Goal: Task Accomplishment & Management: Use online tool/utility

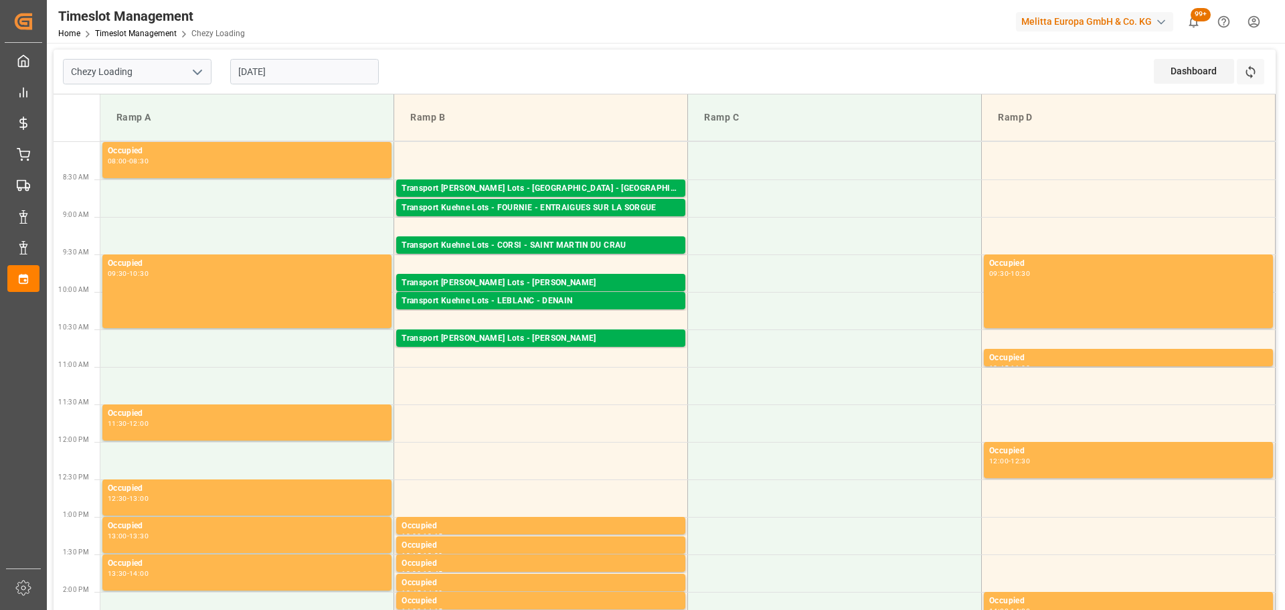
click at [575, 181] on div "Transport [PERSON_NAME] Lots - [GEOGRAPHIC_DATA] - CASTELNAUDARY Pallets: ,TU: …" at bounding box center [540, 187] width 289 height 17
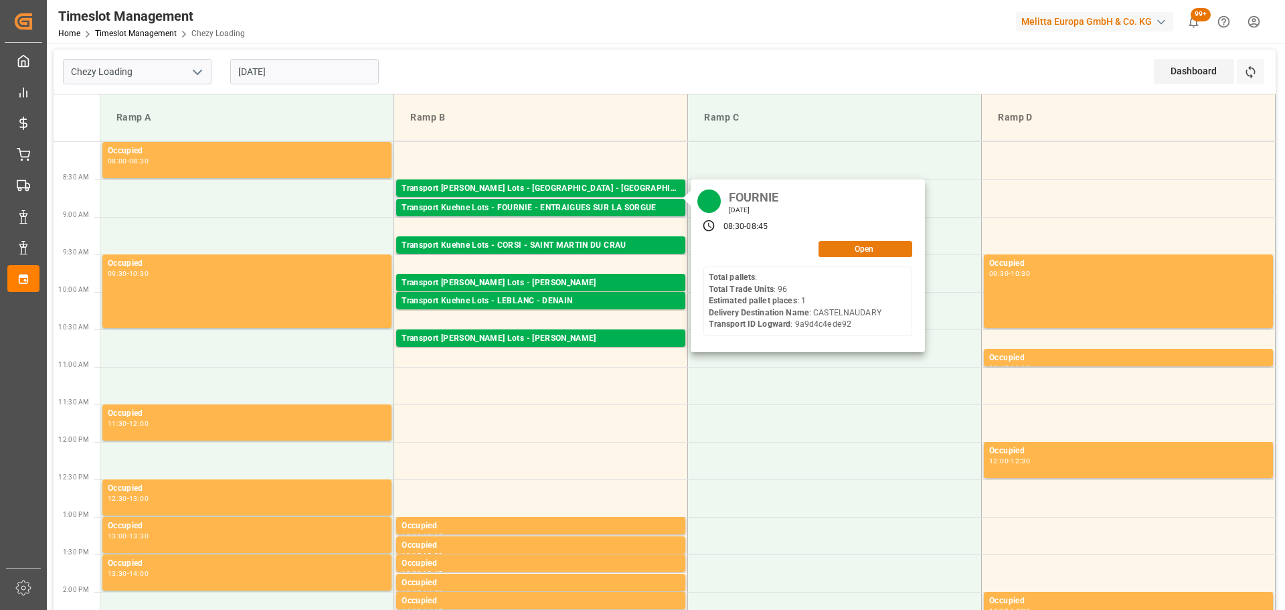
click at [842, 252] on button "Open" at bounding box center [865, 249] width 94 height 16
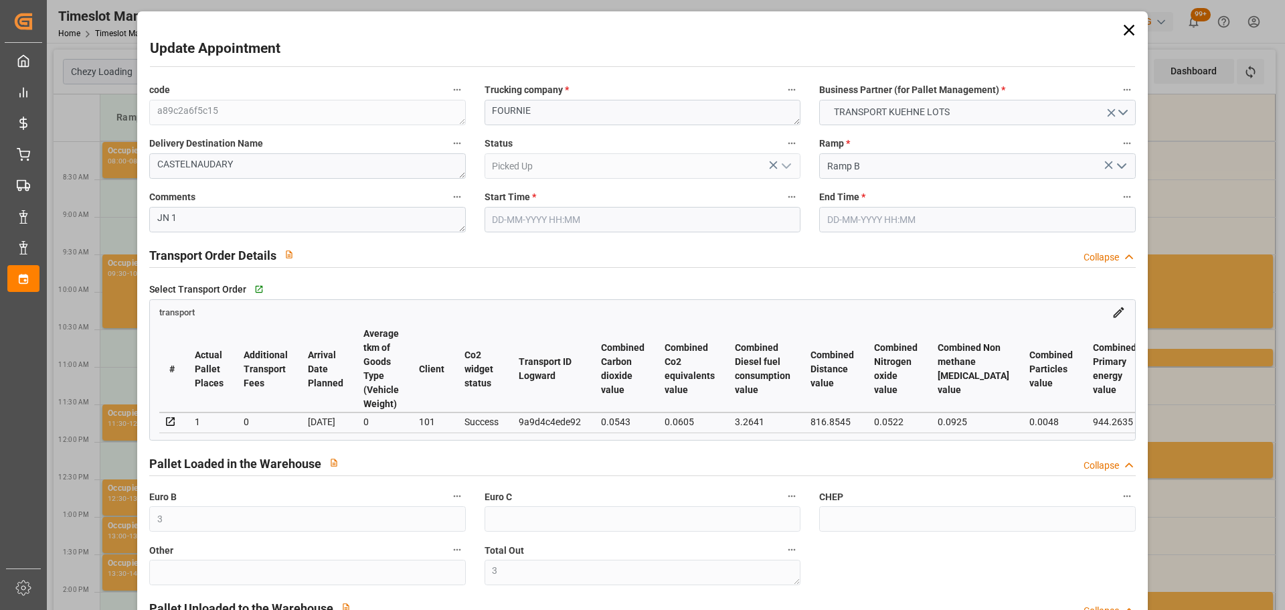
type input "[DATE] 08:30"
type input "[DATE] 08:45"
type input "[DATE] 13:51"
type input "[DATE] 11:23"
type input "[DATE]"
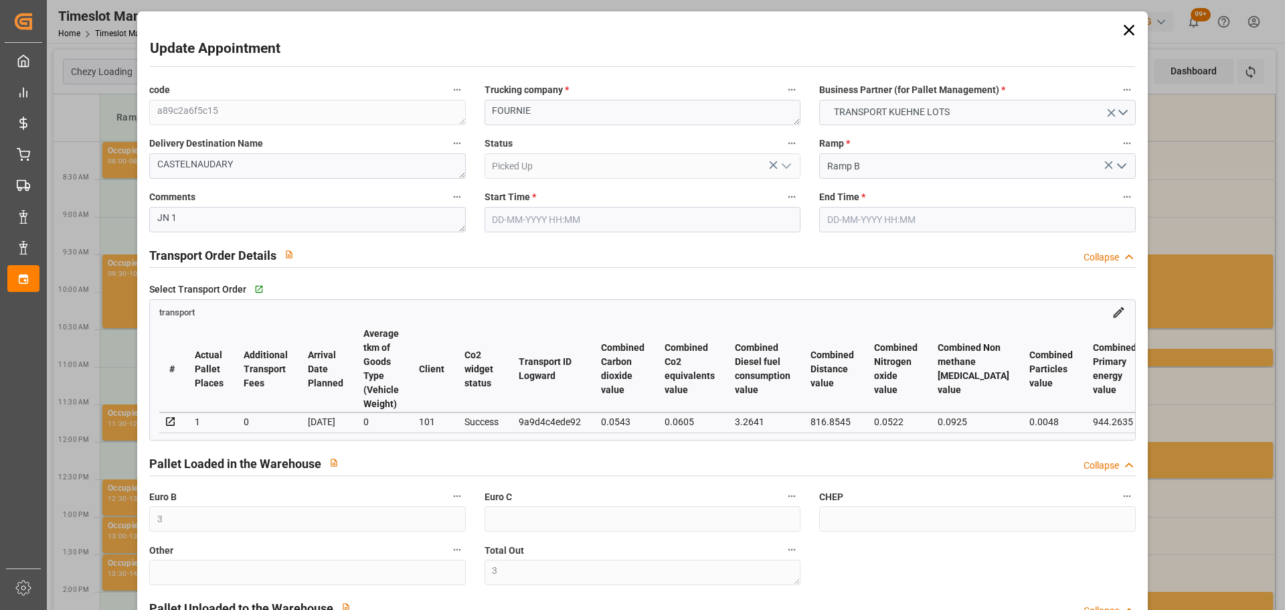
type input "[DATE]"
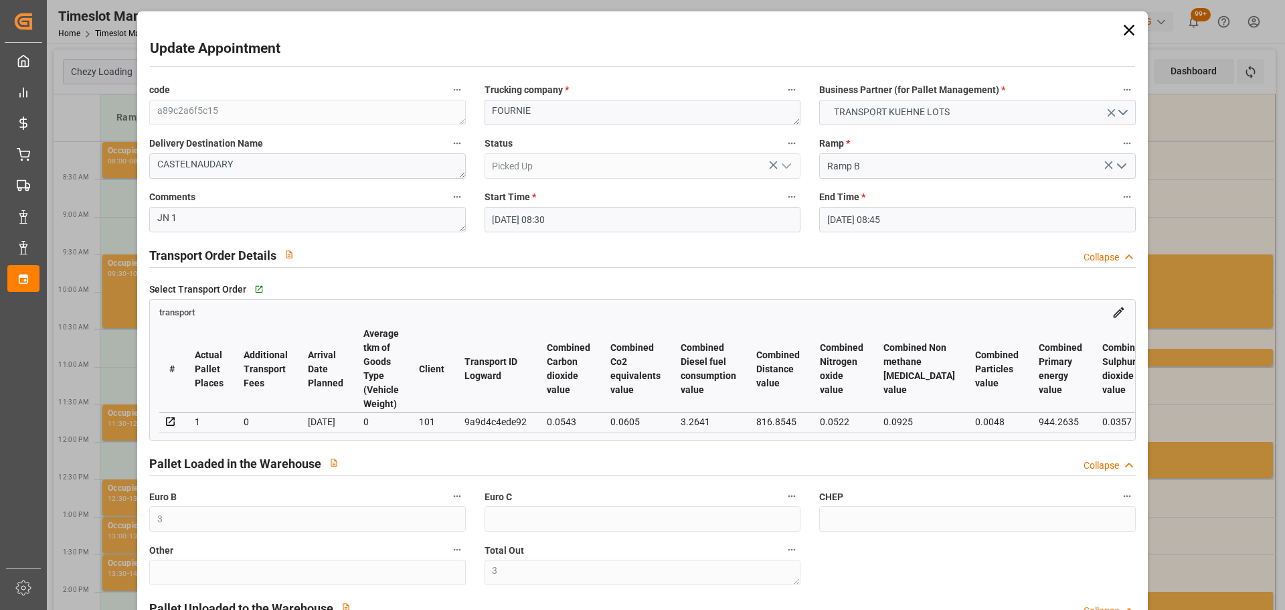
click at [1125, 26] on icon at bounding box center [1129, 30] width 19 height 19
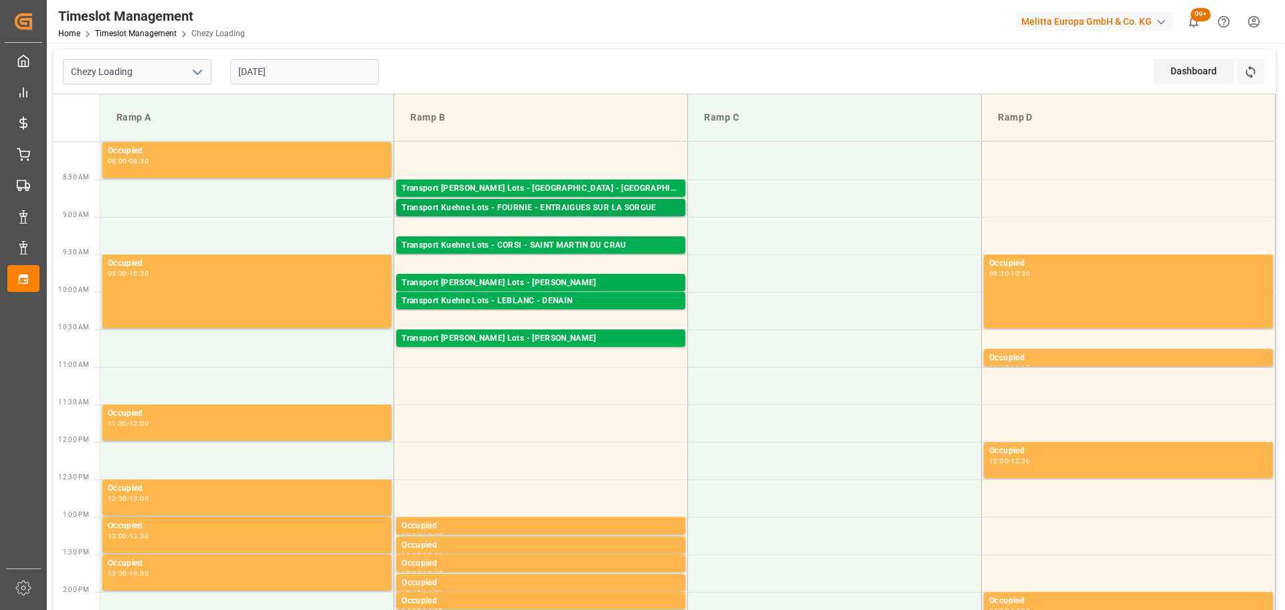
click at [560, 202] on div "Transport Kuehne Lots - FOURNIE - ENTRAIGUES SUR LA SORGUE" at bounding box center [541, 207] width 278 height 13
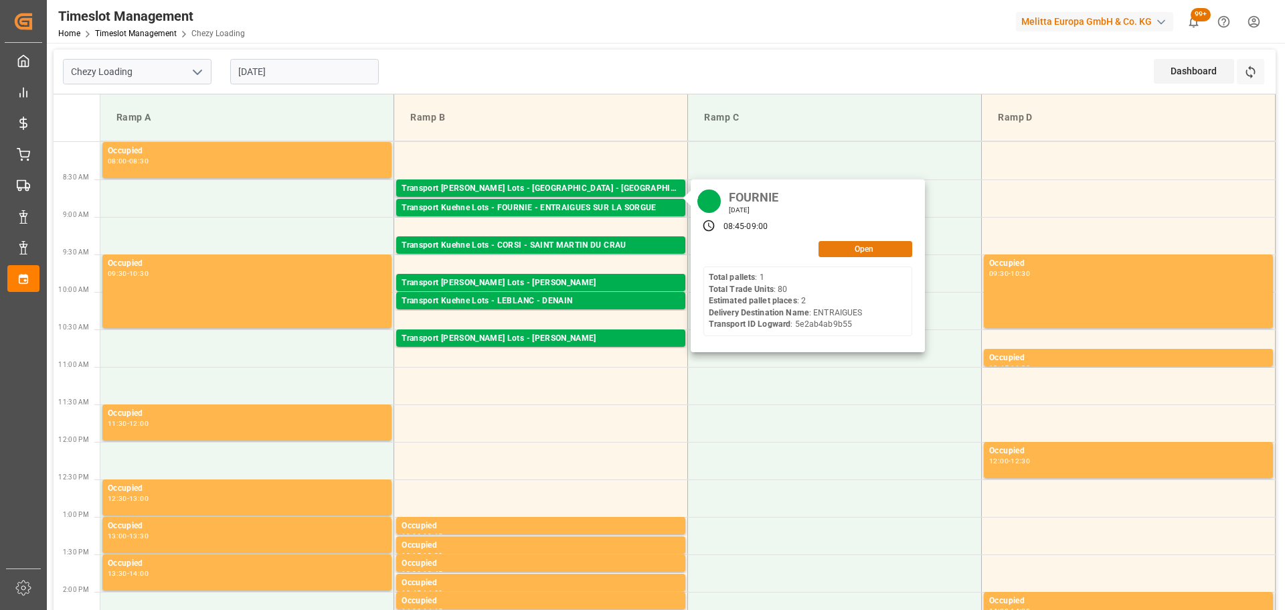
click at [866, 250] on button "Open" at bounding box center [865, 249] width 94 height 16
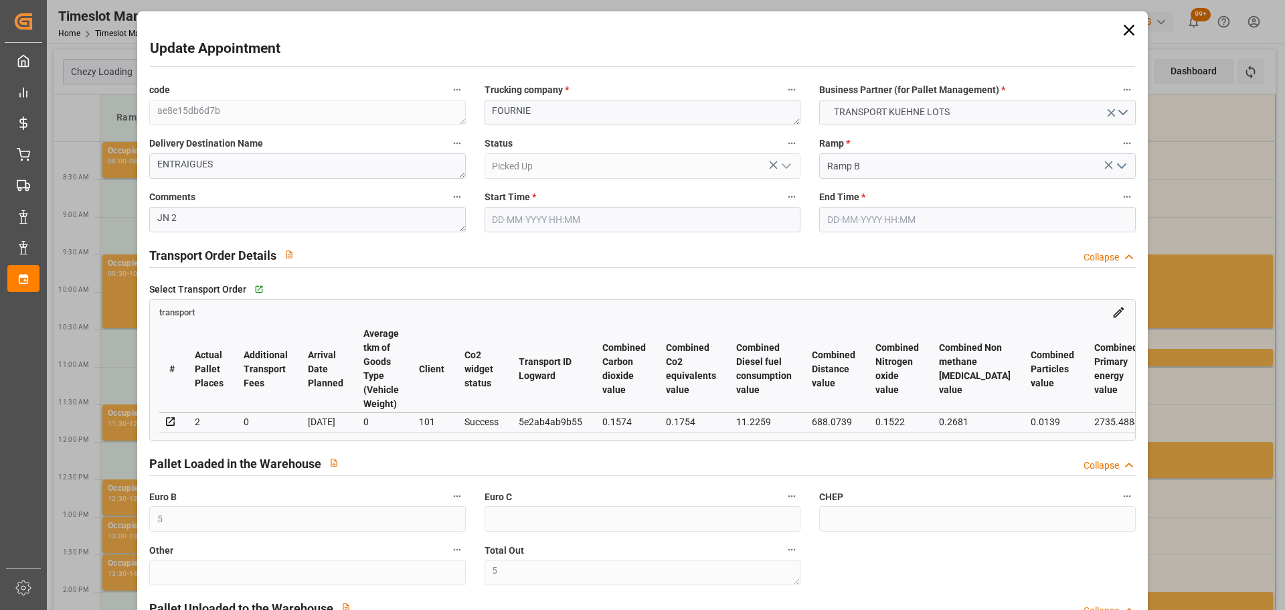
type input "[DATE] 08:45"
type input "[DATE] 09:00"
type input "[DATE] 13:51"
type input "[DATE] 11:22"
type input "[DATE]"
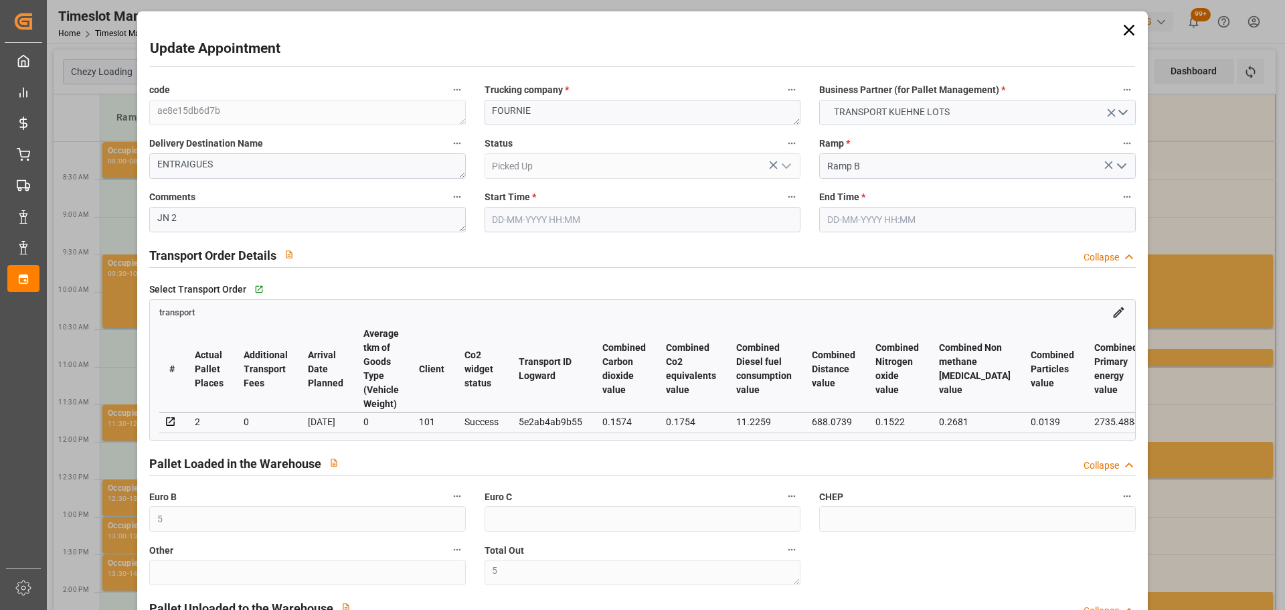
type input "[DATE]"
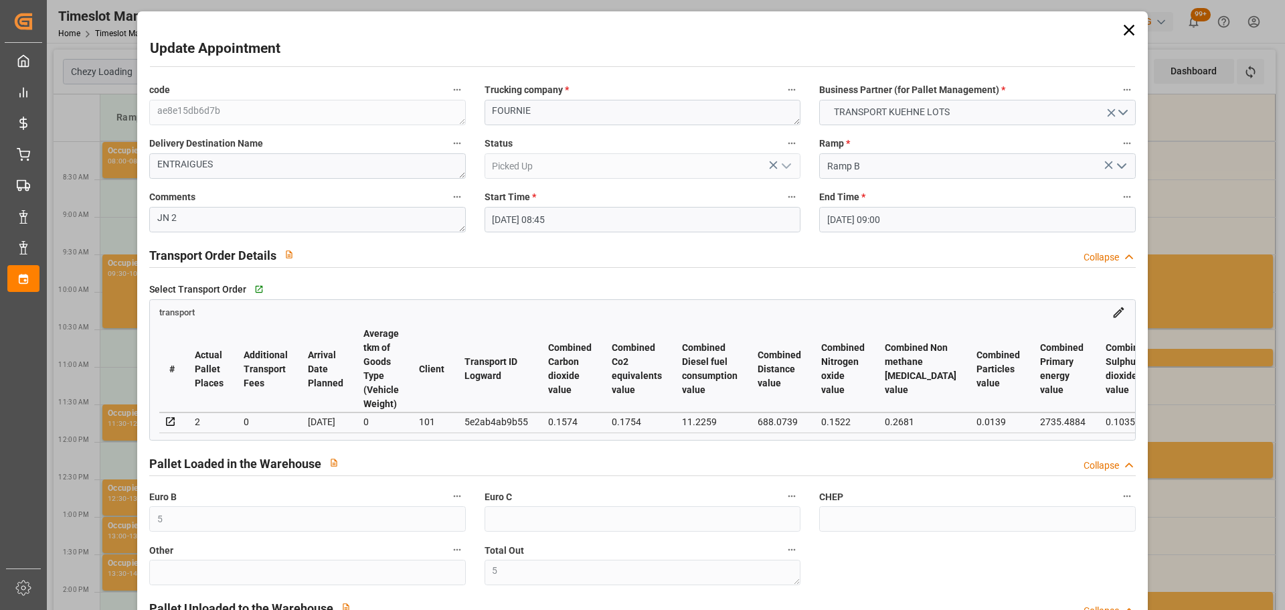
click at [1120, 29] on icon at bounding box center [1129, 30] width 19 height 19
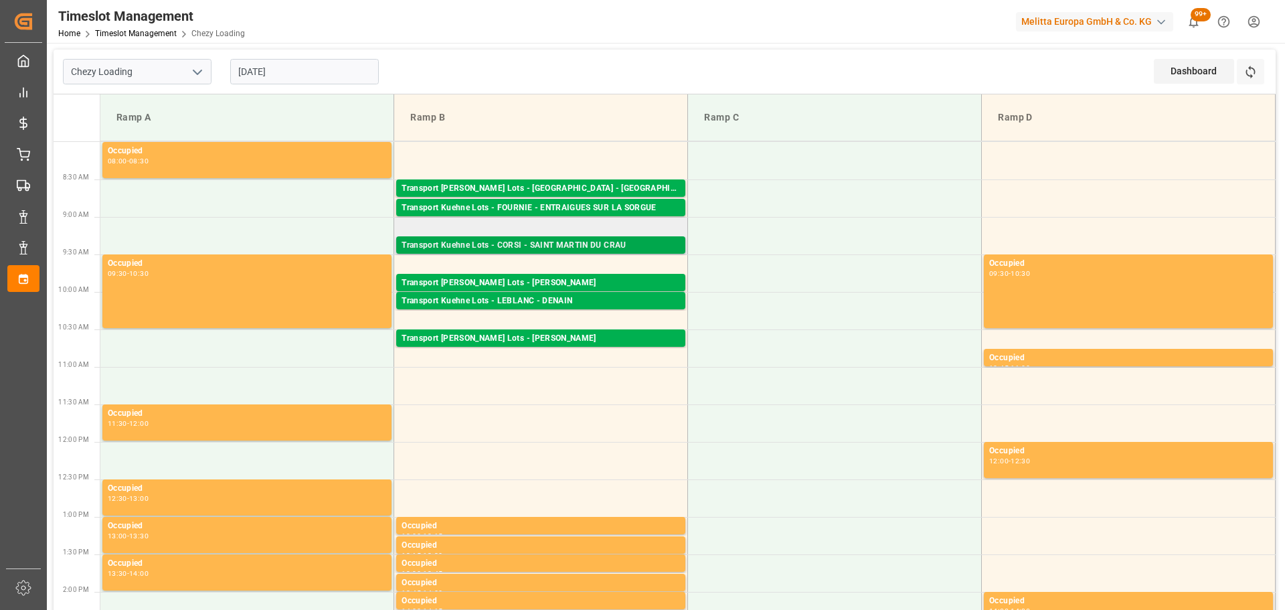
click at [657, 244] on div "Transport Kuehne Lots - CORSI - SAINT MARTIN DU CRAU" at bounding box center [541, 245] width 278 height 13
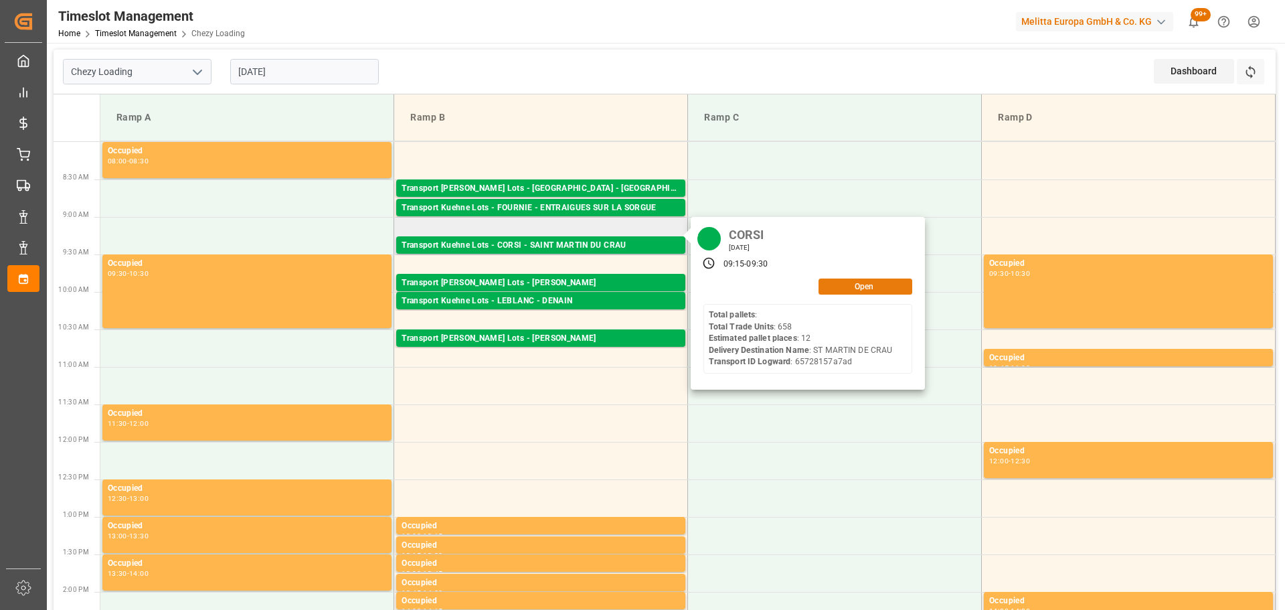
click at [839, 284] on button "Open" at bounding box center [865, 286] width 94 height 16
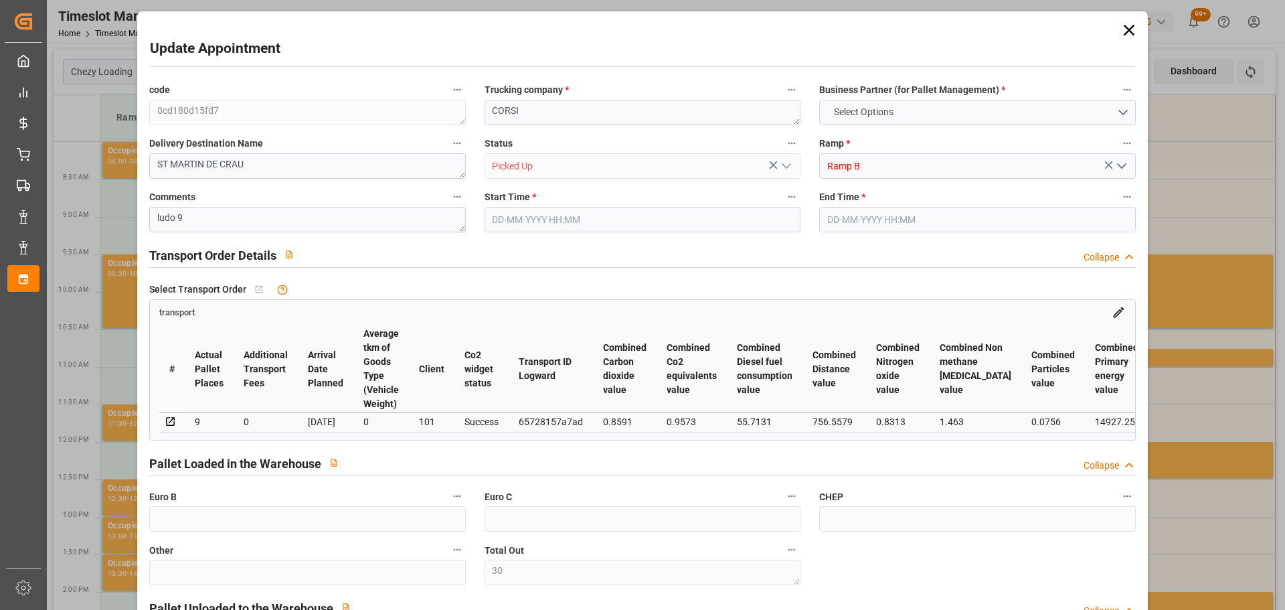
type input "30"
type input "12"
type input "9"
type input "629.72"
type input "0"
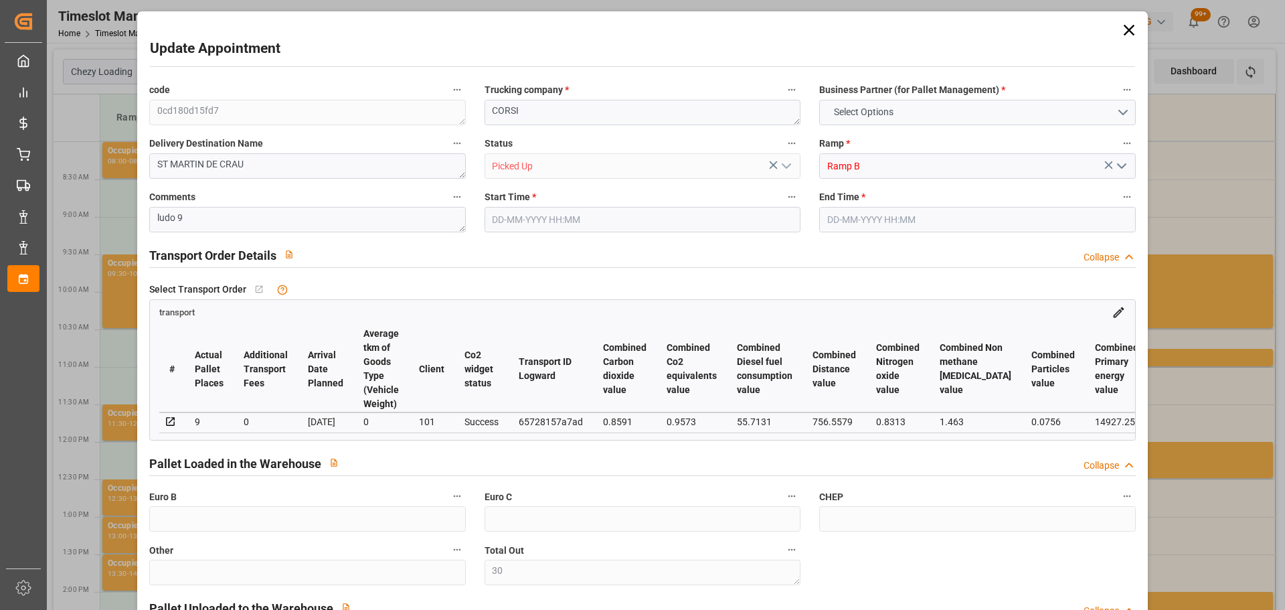
type input "0"
type input "629.72"
type input "0"
type input "30"
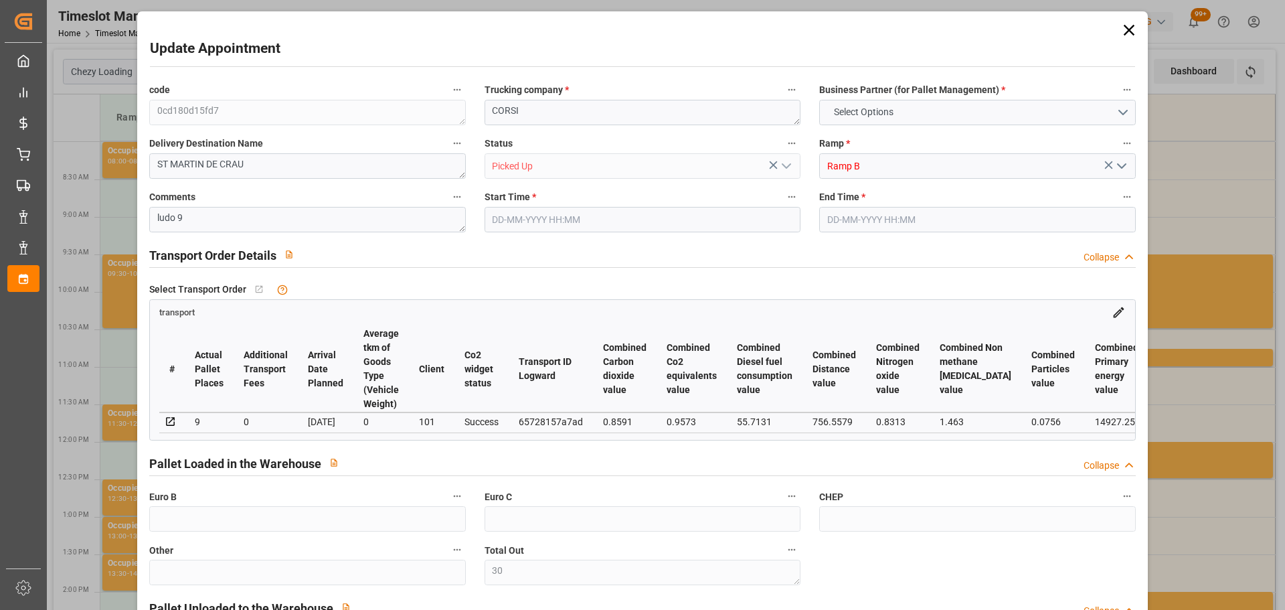
type input "1927.839"
type input "3575.05"
type input "6874.237"
type input "13"
type input "0"
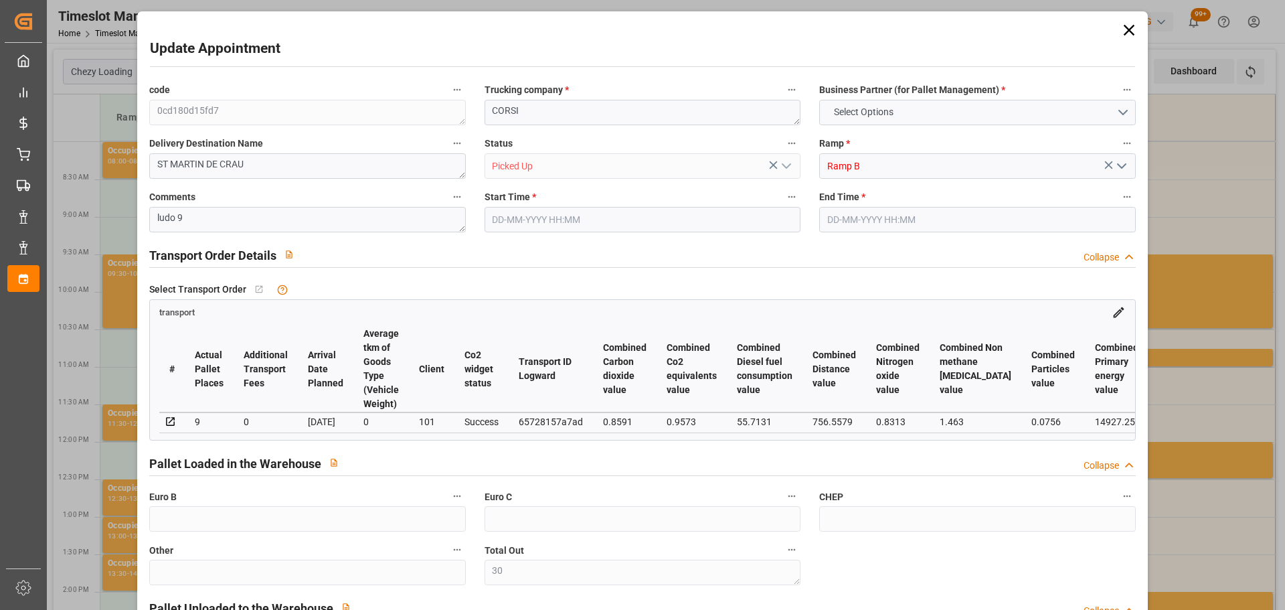
type input "658"
type input "30"
type input "101"
type input "2195.05"
type input "0"
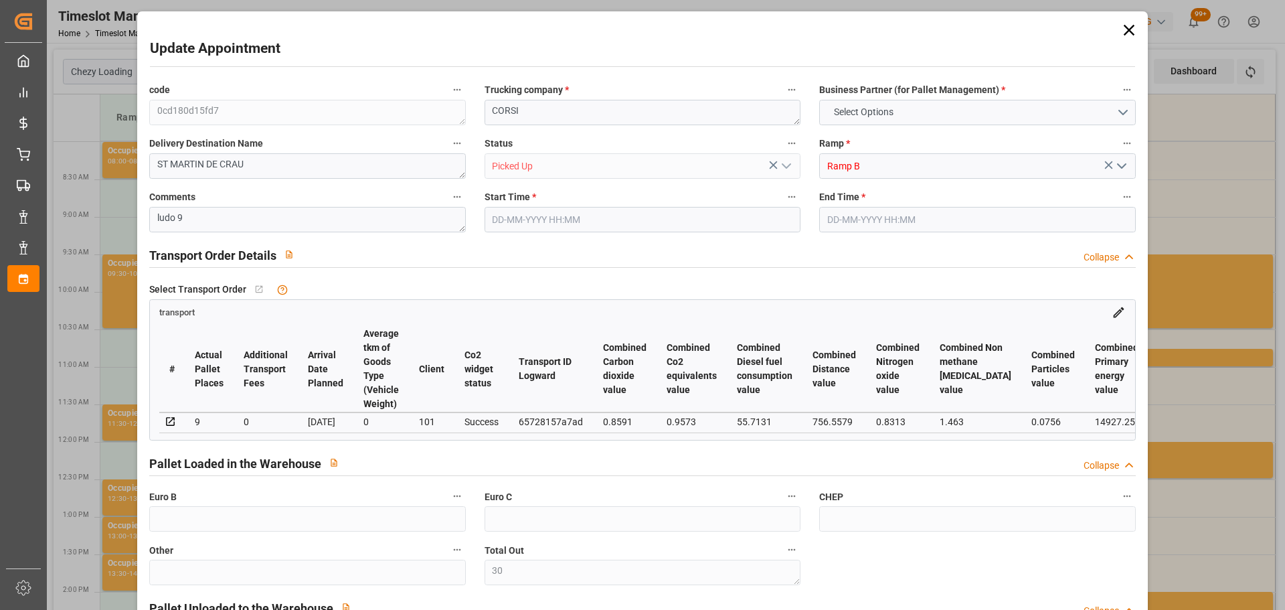
type input "10767.6795"
type input "0"
type input "21"
type input "80"
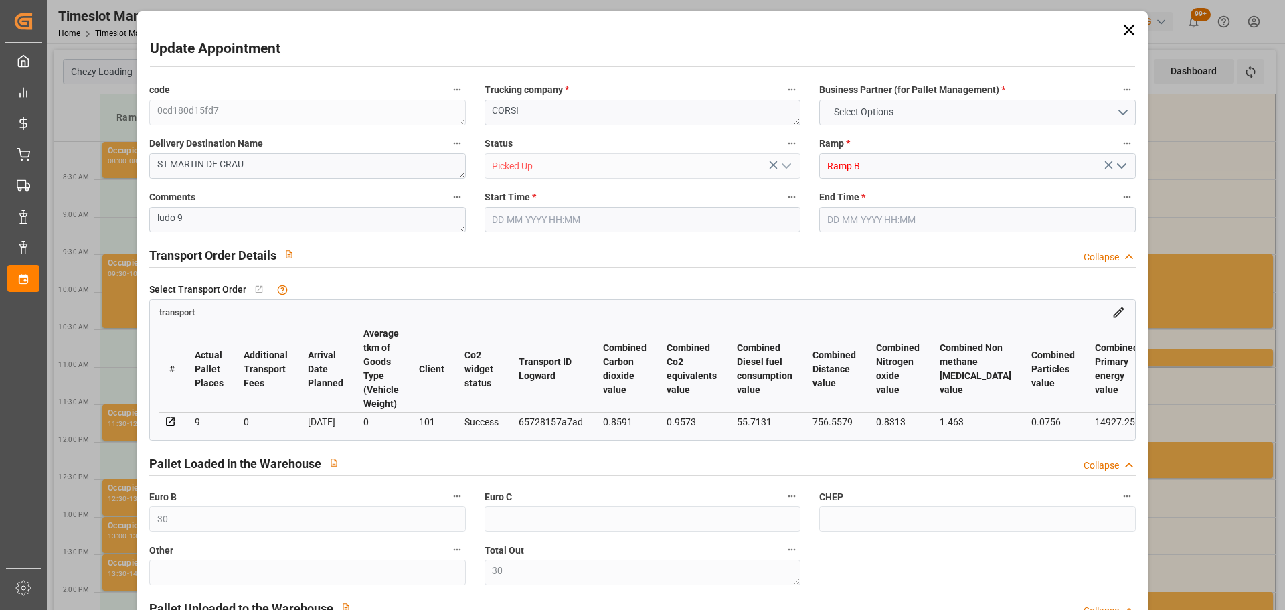
type input "[DATE] 09:15"
type input "[DATE] 09:30"
type input "[DATE] 13:53"
type input "[DATE] 11:22"
type input "[DATE]"
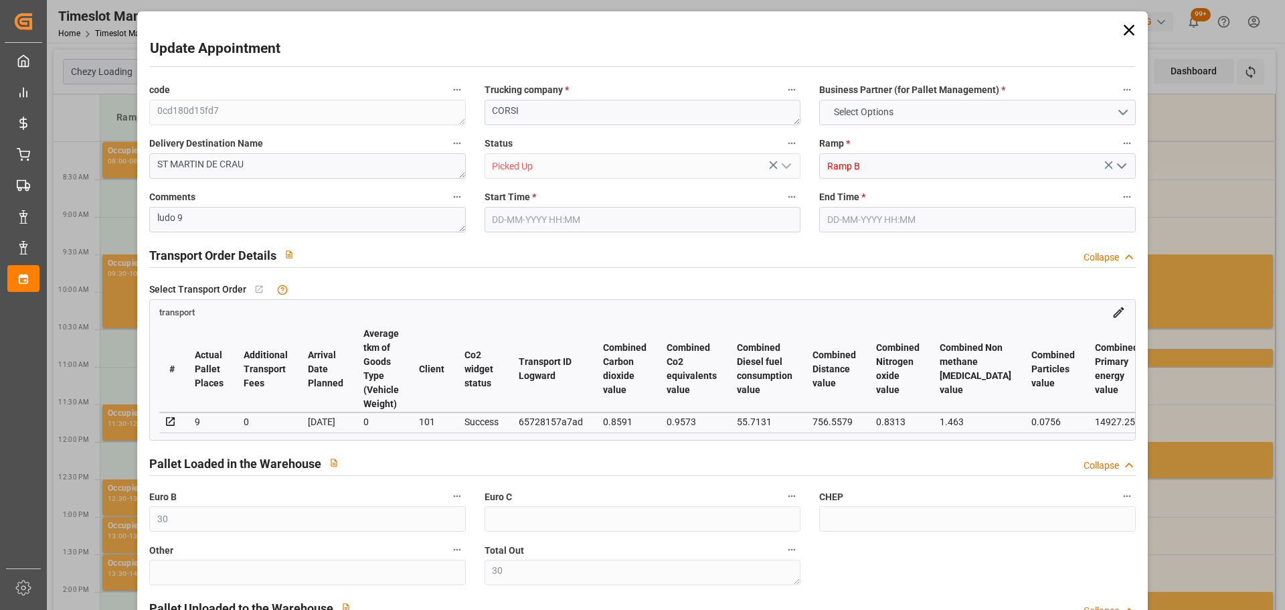
type input "[DATE]"
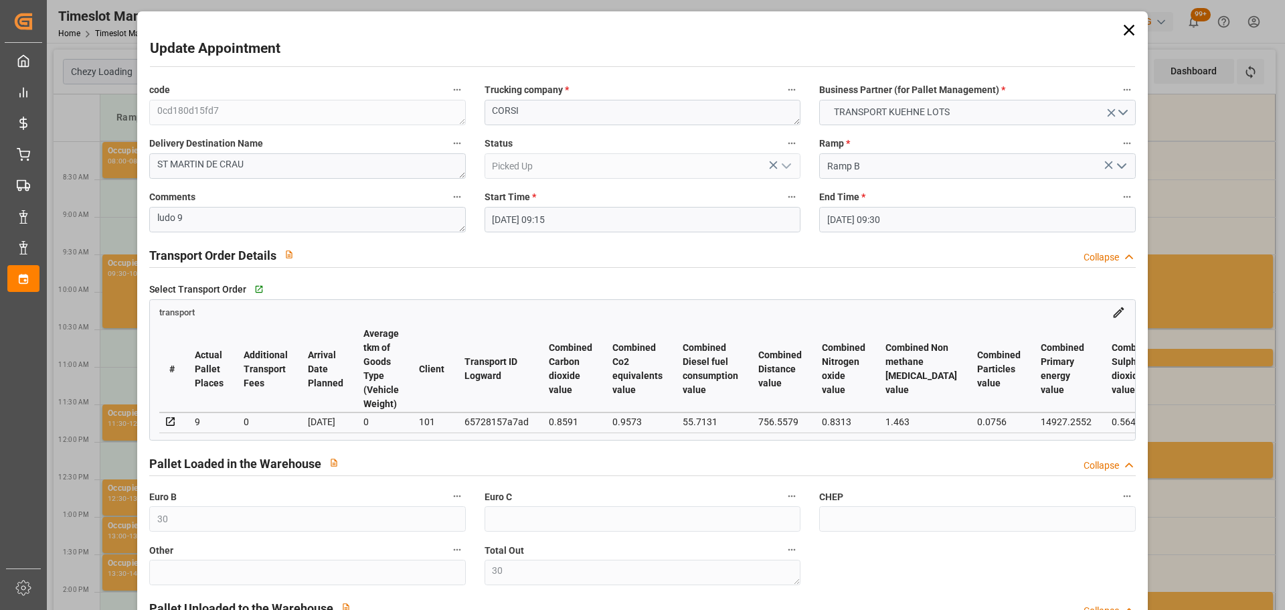
click at [1126, 25] on icon at bounding box center [1129, 30] width 19 height 19
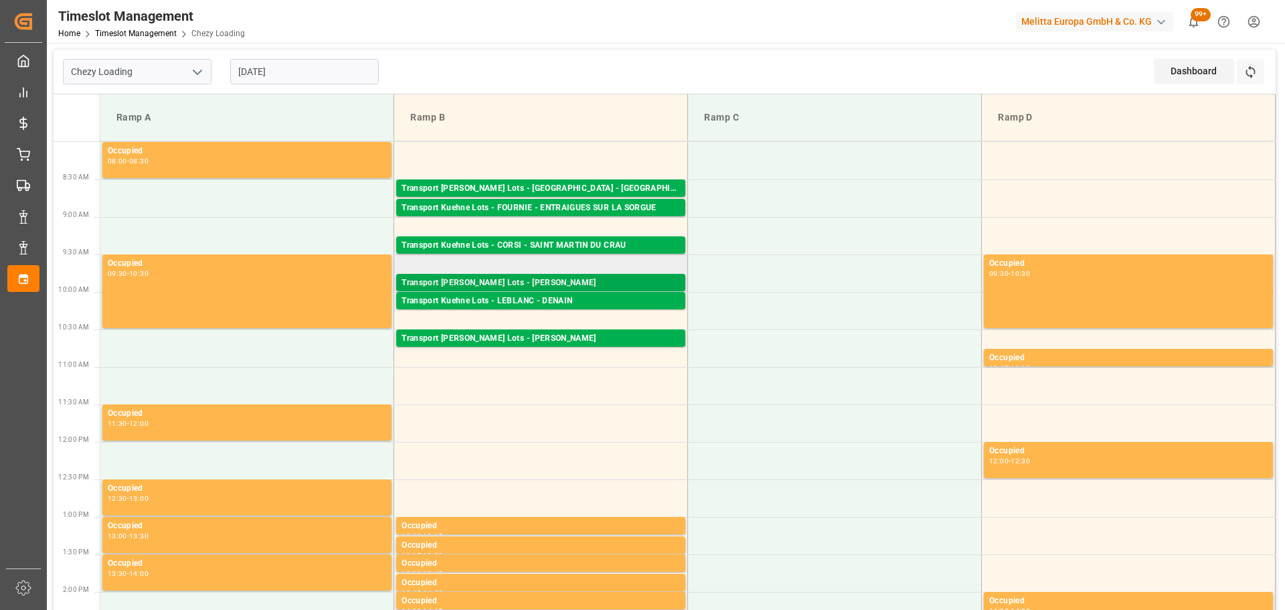
click at [553, 282] on div "Transport [PERSON_NAME] Lots - [PERSON_NAME]" at bounding box center [541, 282] width 278 height 13
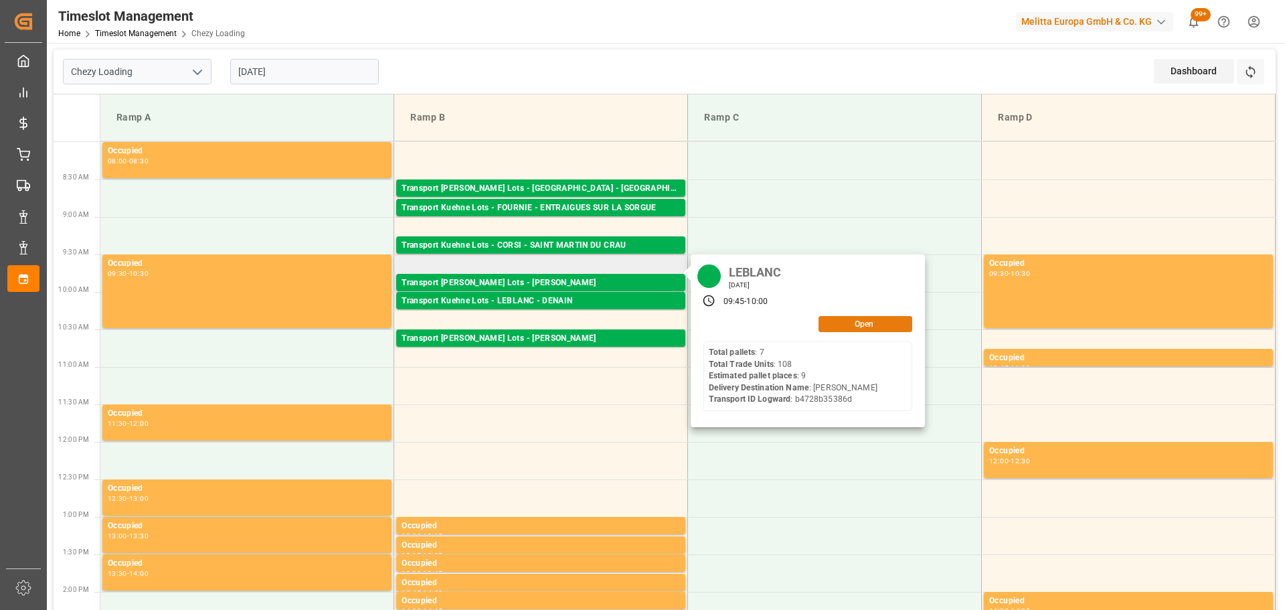
click at [839, 322] on button "Open" at bounding box center [865, 324] width 94 height 16
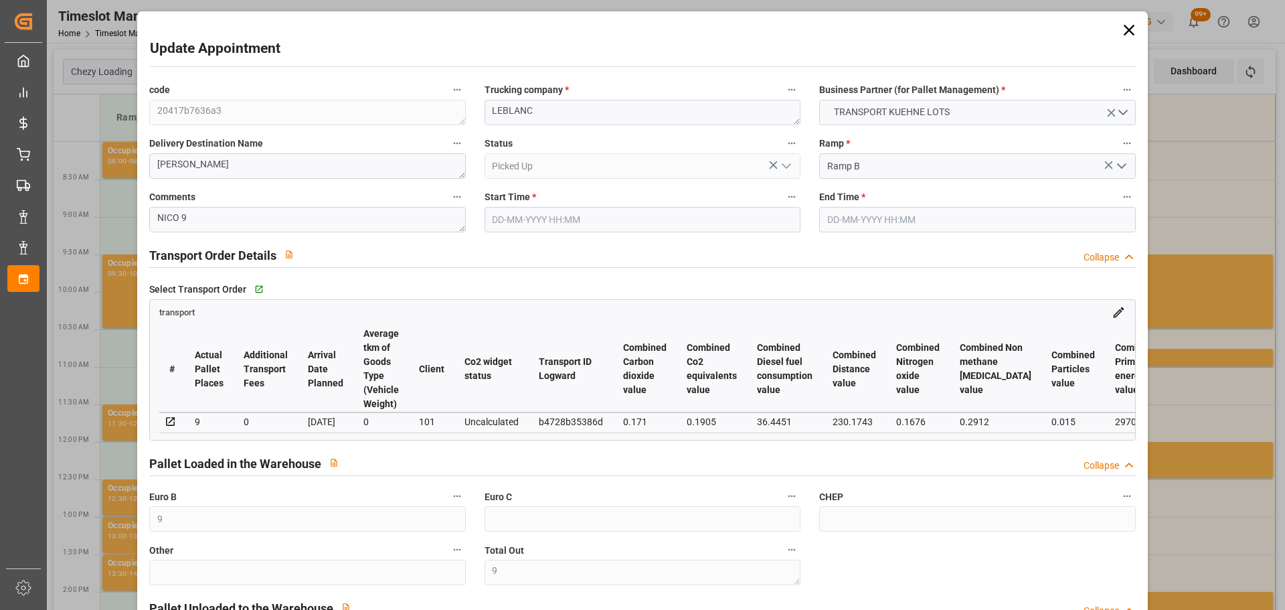
type input "[DATE] 09:45"
type input "[DATE] 10:00"
type input "[DATE] 13:04"
type input "[DATE] 11:23"
type input "[DATE]"
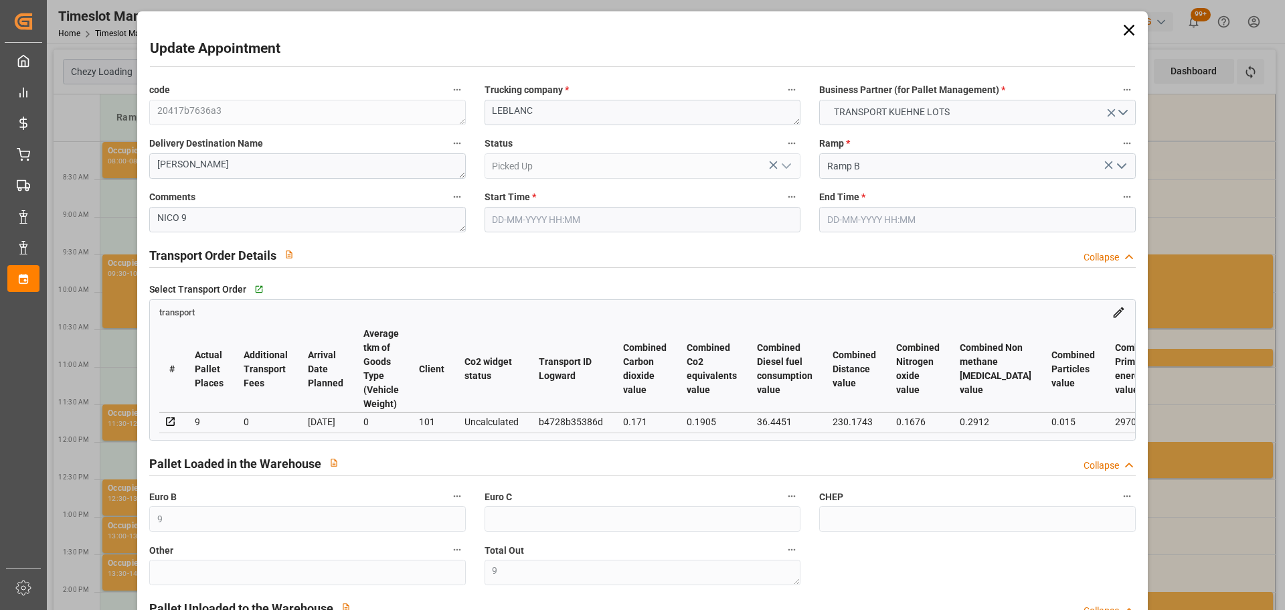
type input "[DATE]"
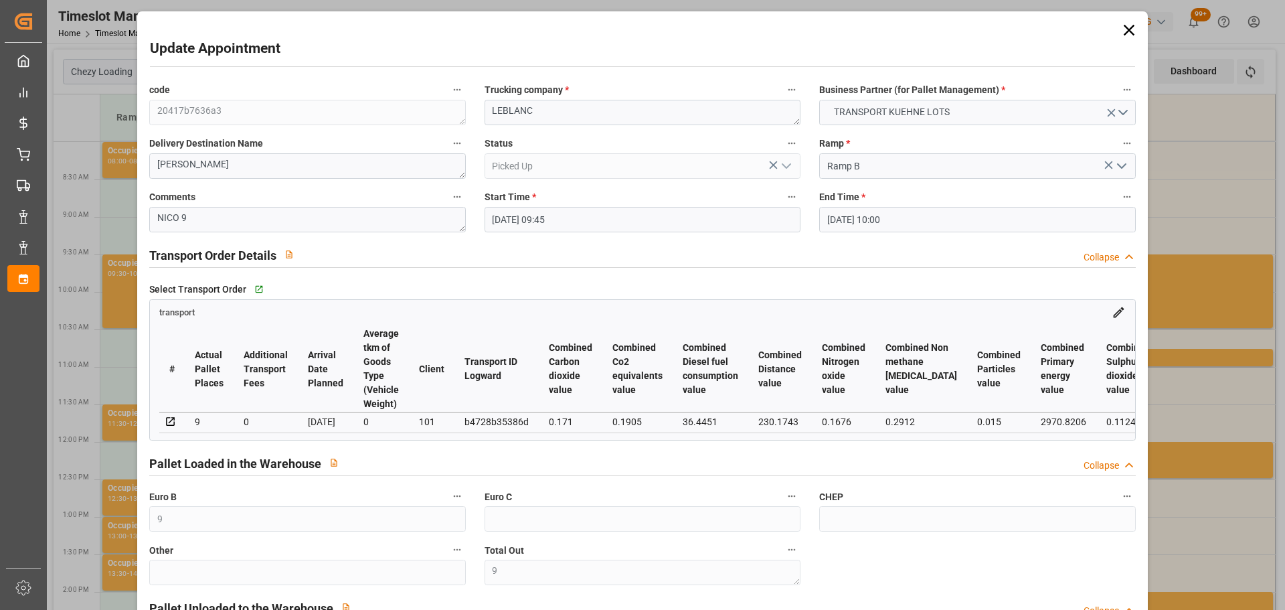
click at [1129, 27] on icon at bounding box center [1129, 30] width 19 height 19
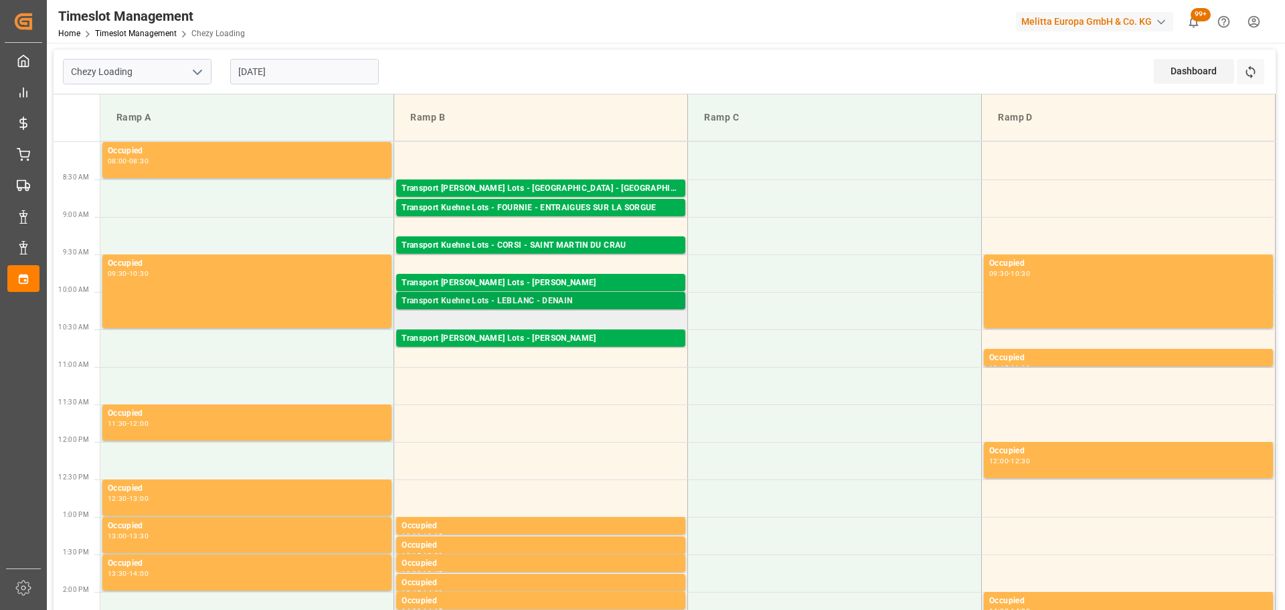
click at [597, 296] on div "Transport Kuehne Lots - LEBLANC - DENAIN" at bounding box center [541, 300] width 278 height 13
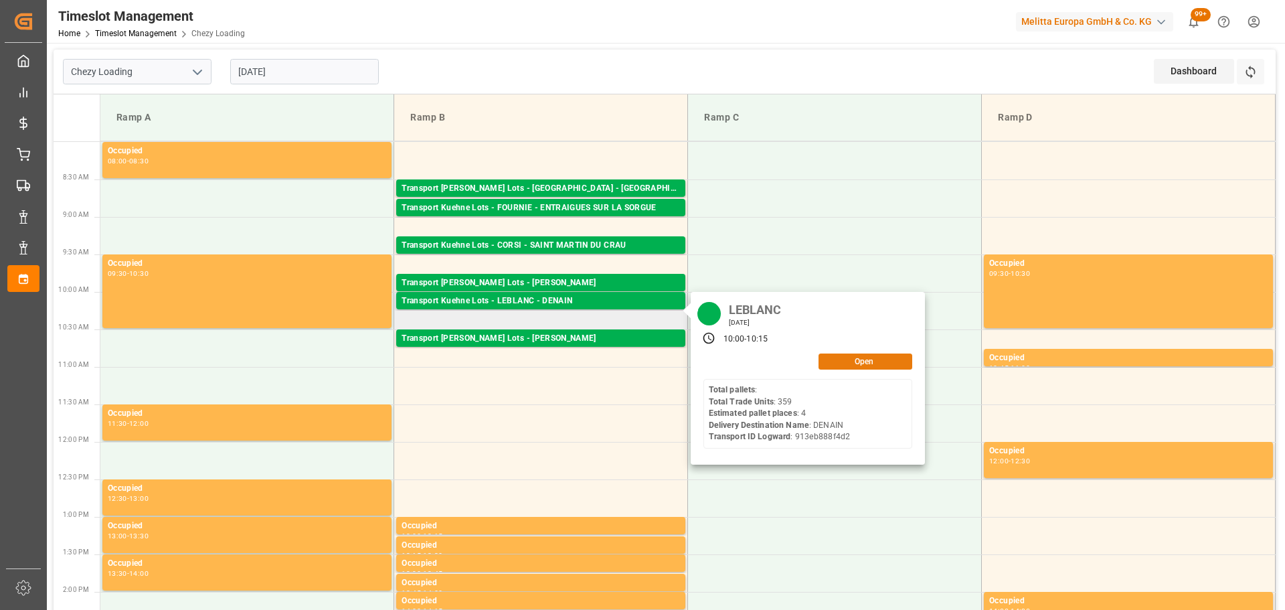
click at [848, 357] on button "Open" at bounding box center [865, 361] width 94 height 16
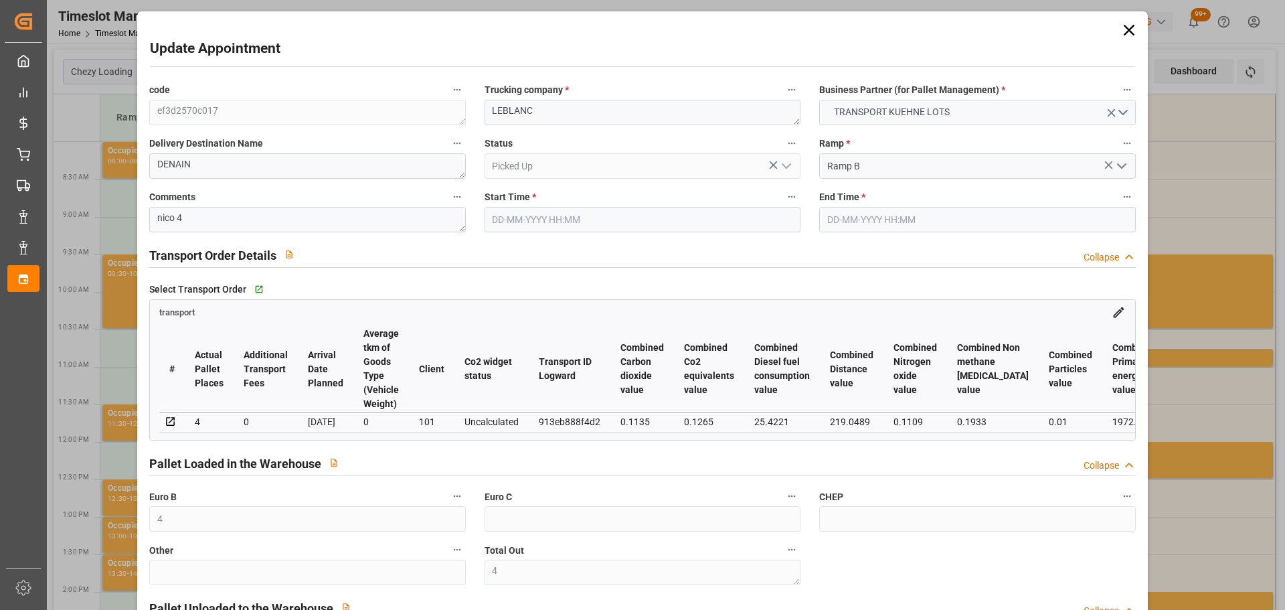
type input "[DATE] 10:00"
type input "[DATE] 10:15"
type input "[DATE] 13:11"
type input "[DATE] 11:31"
type input "[DATE]"
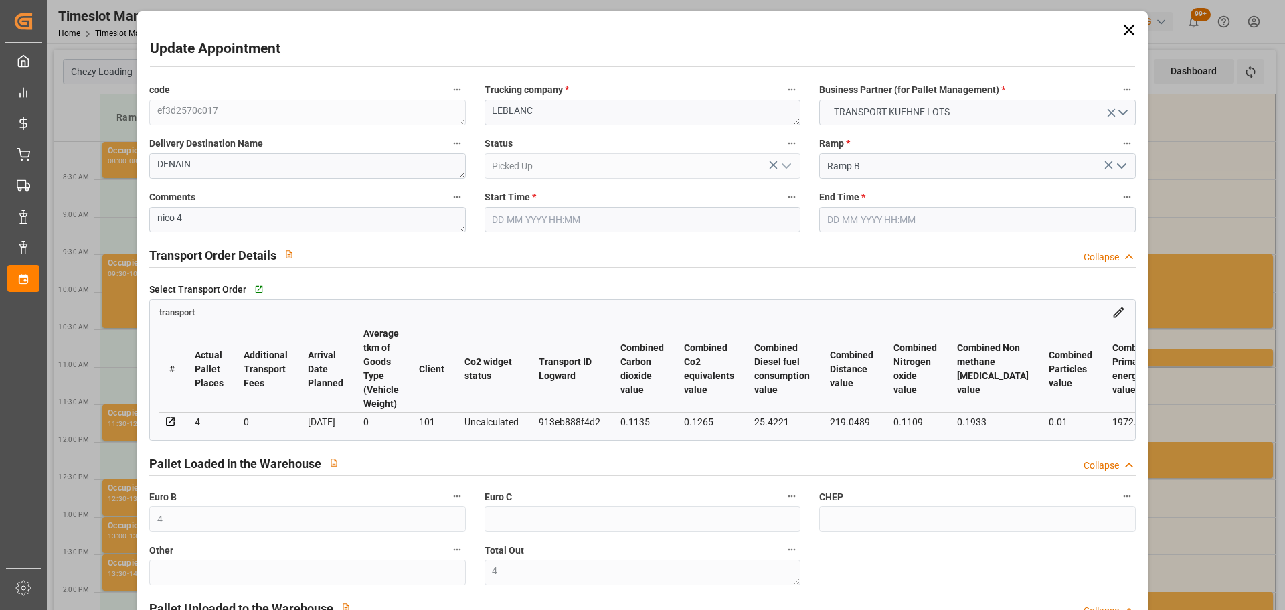
type input "[DATE]"
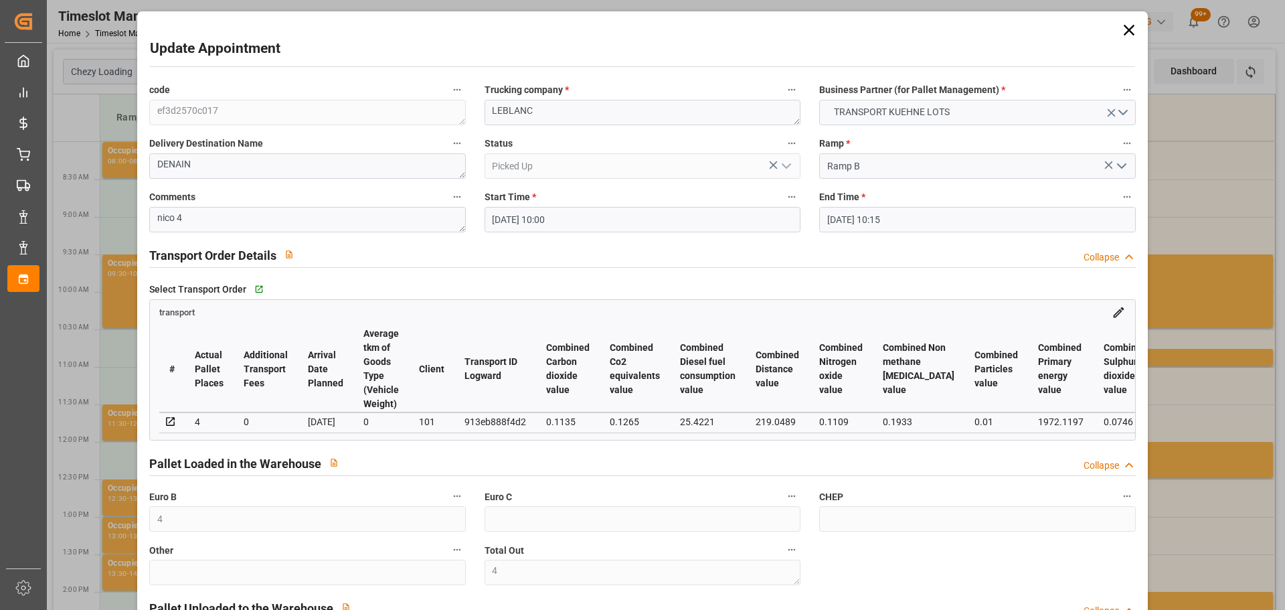
click at [1124, 28] on icon at bounding box center [1128, 30] width 11 height 11
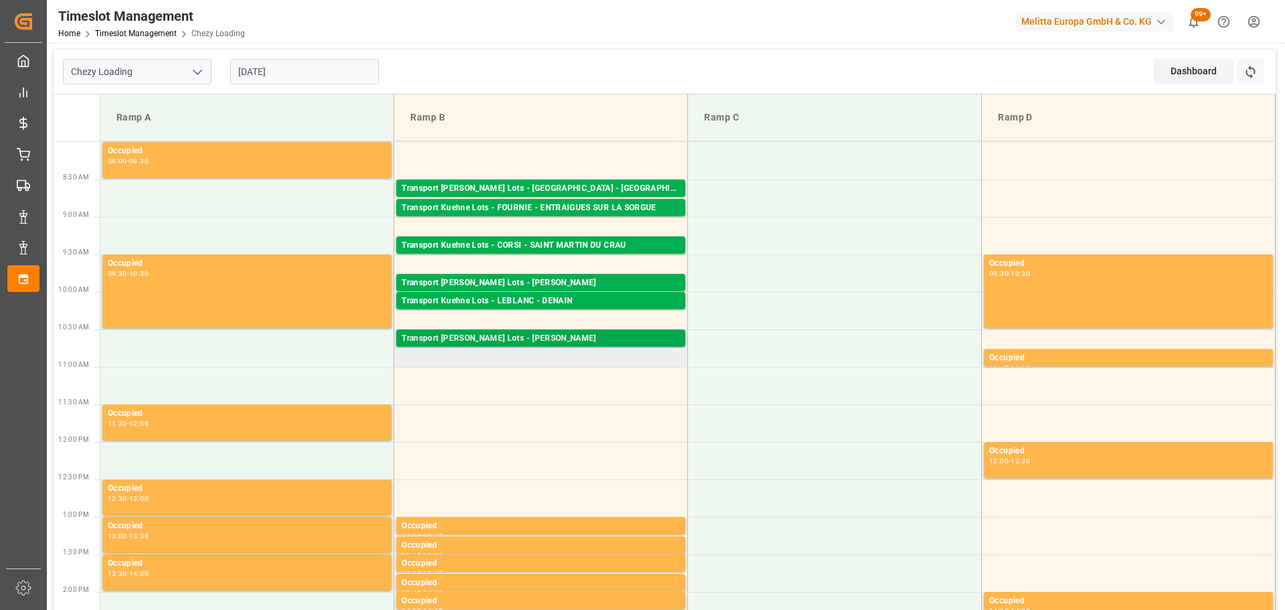
click at [523, 332] on div "Transport [PERSON_NAME] Lots - [PERSON_NAME]" at bounding box center [541, 338] width 278 height 13
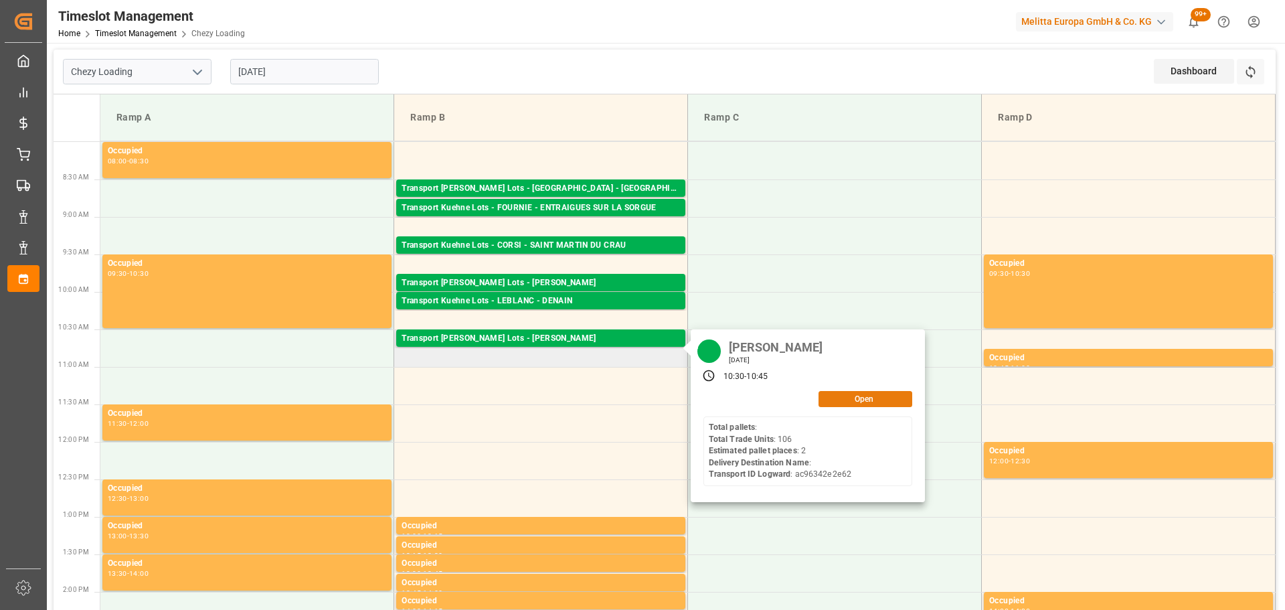
click at [857, 398] on button "Open" at bounding box center [865, 399] width 94 height 16
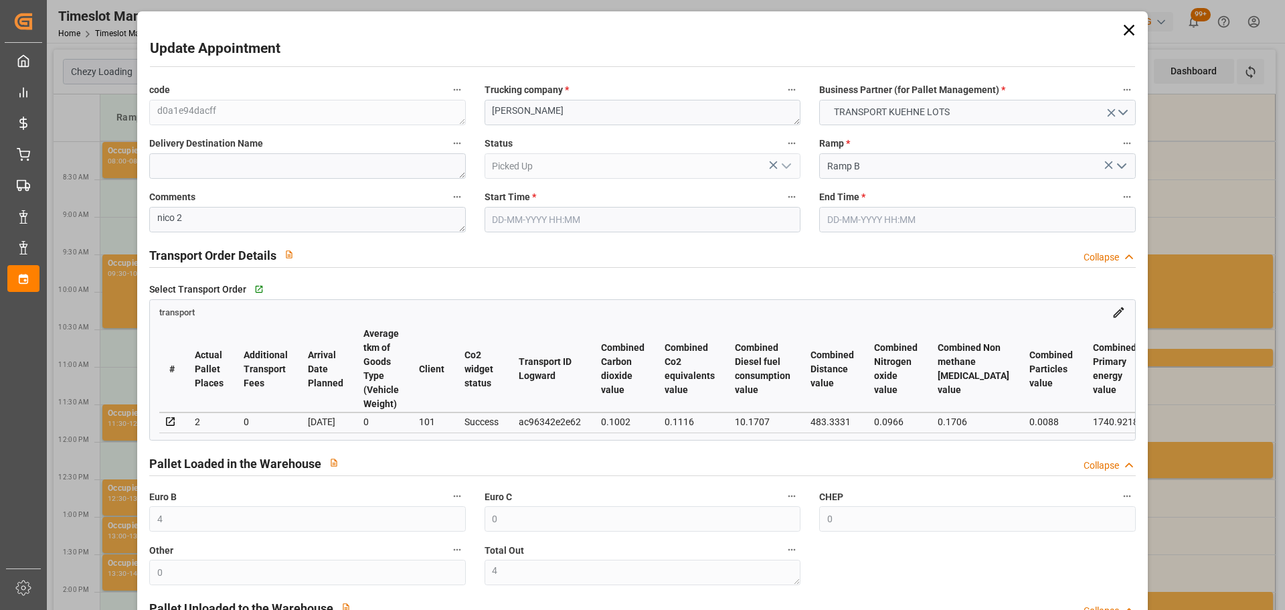
type input "[DATE] 10:30"
type input "[DATE] 10:45"
type input "[DATE] 07:36"
type input "[DATE] 12:22"
type input "[DATE]"
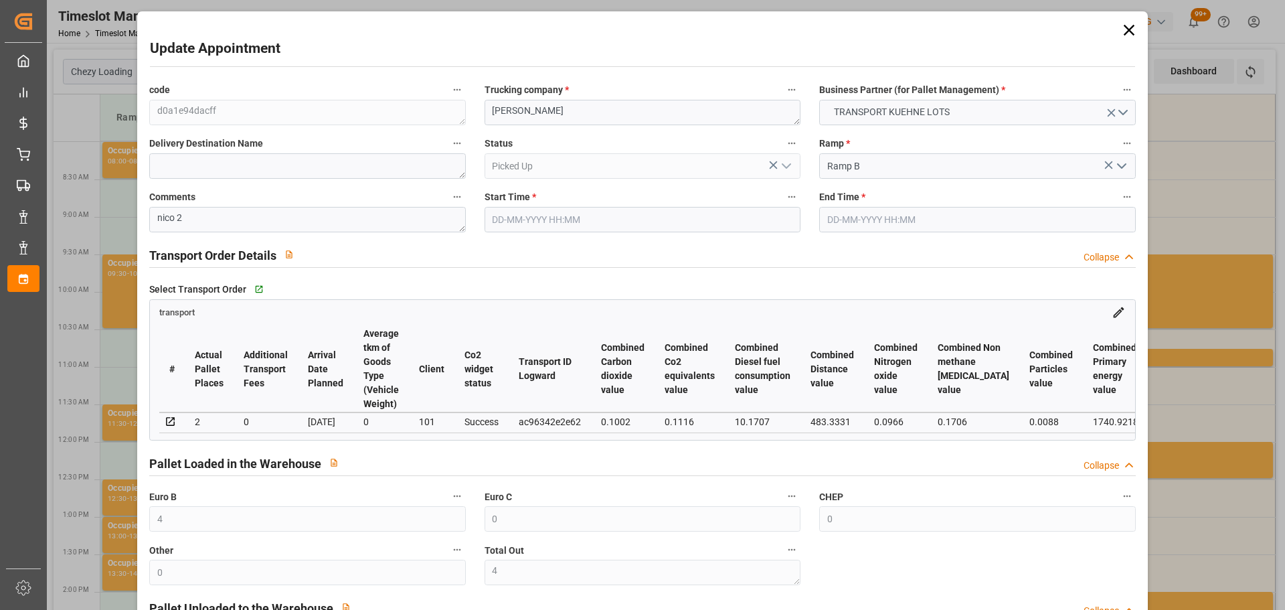
type input "[DATE]"
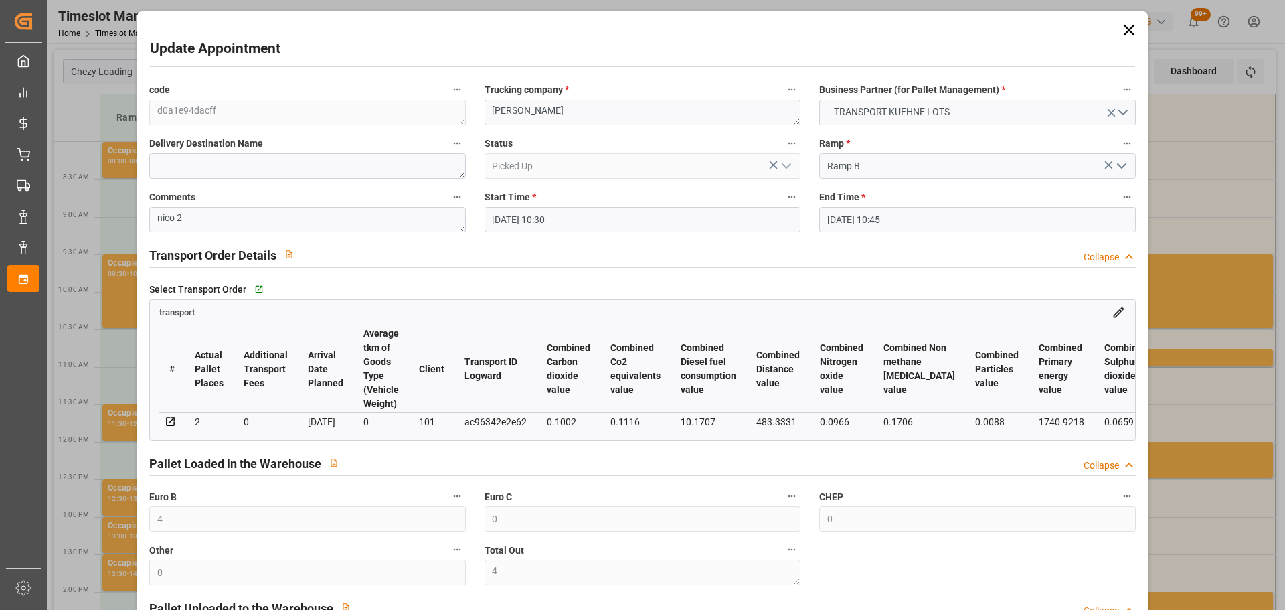
click at [1130, 31] on icon at bounding box center [1129, 30] width 19 height 19
